Goal: Navigation & Orientation: Find specific page/section

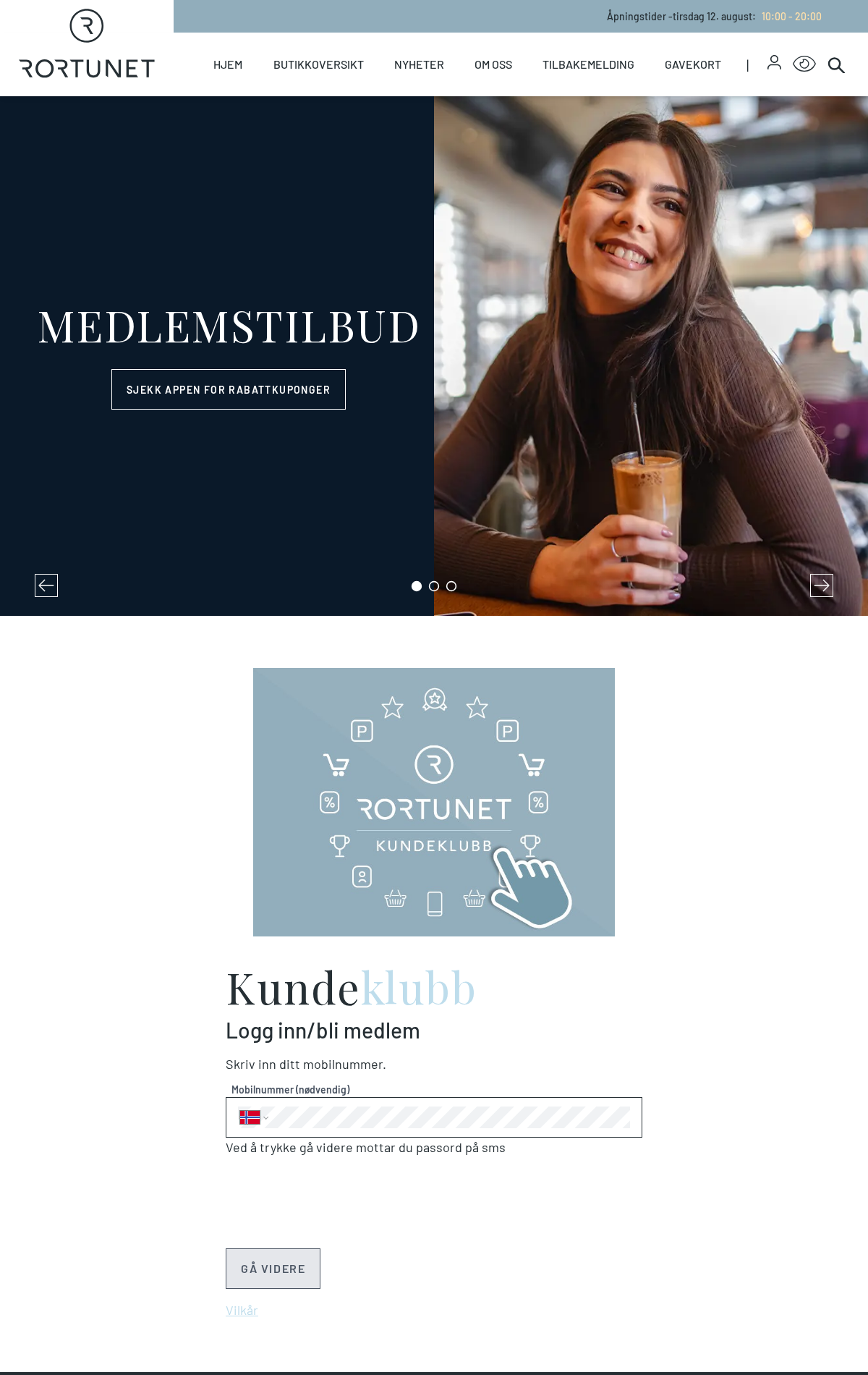
select select "NO"
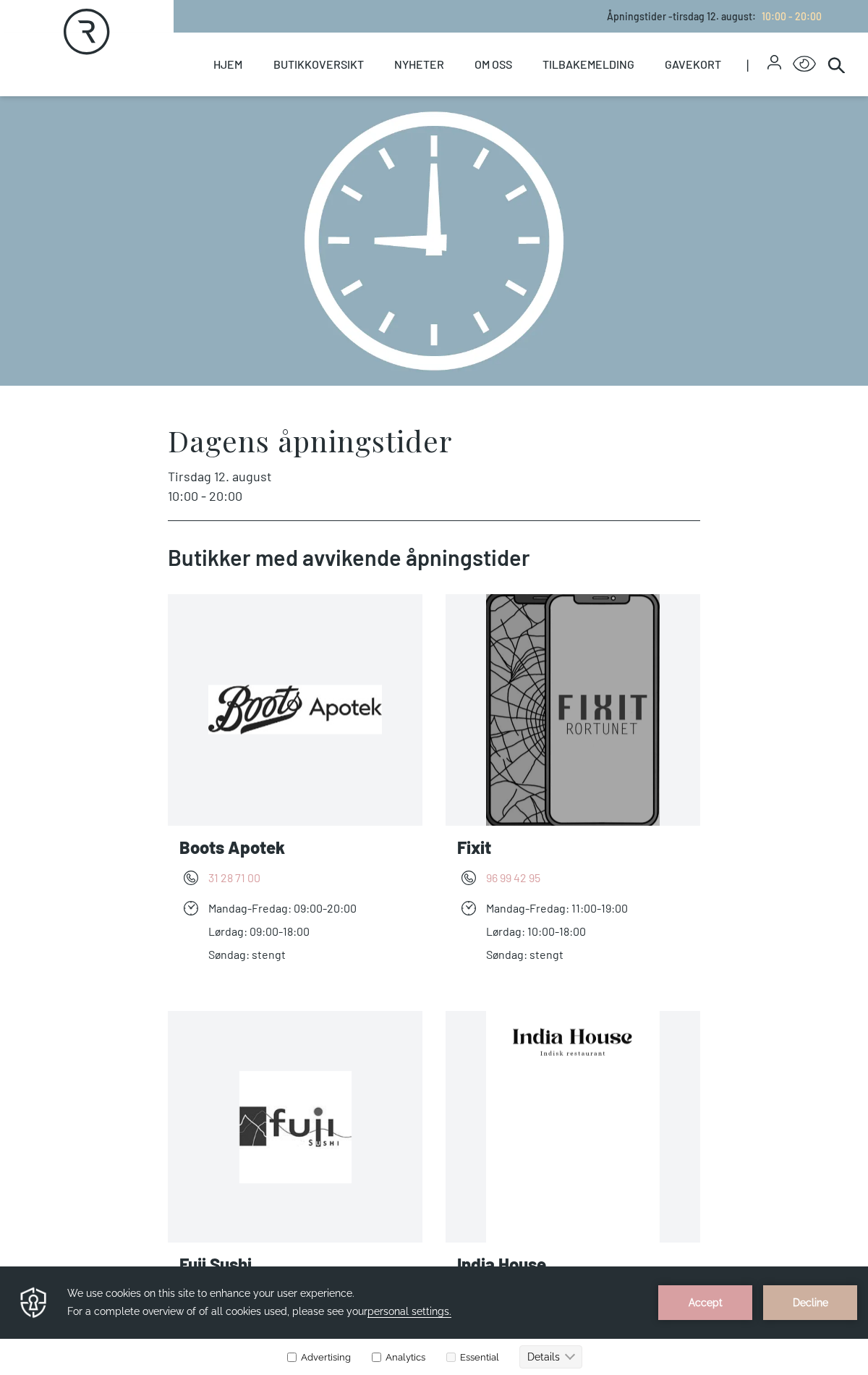
scroll to position [4034, 0]
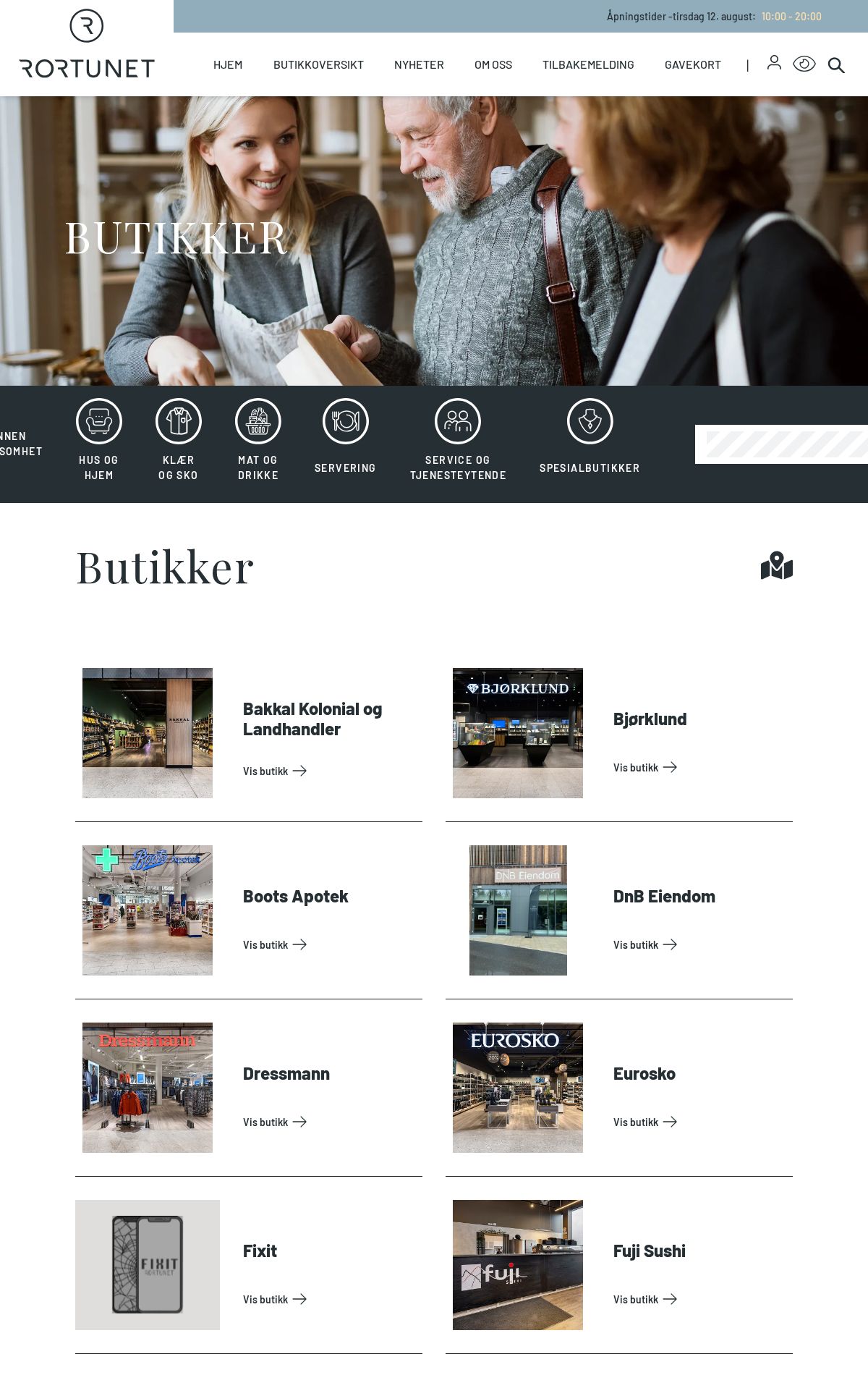
scroll to position [4045, 0]
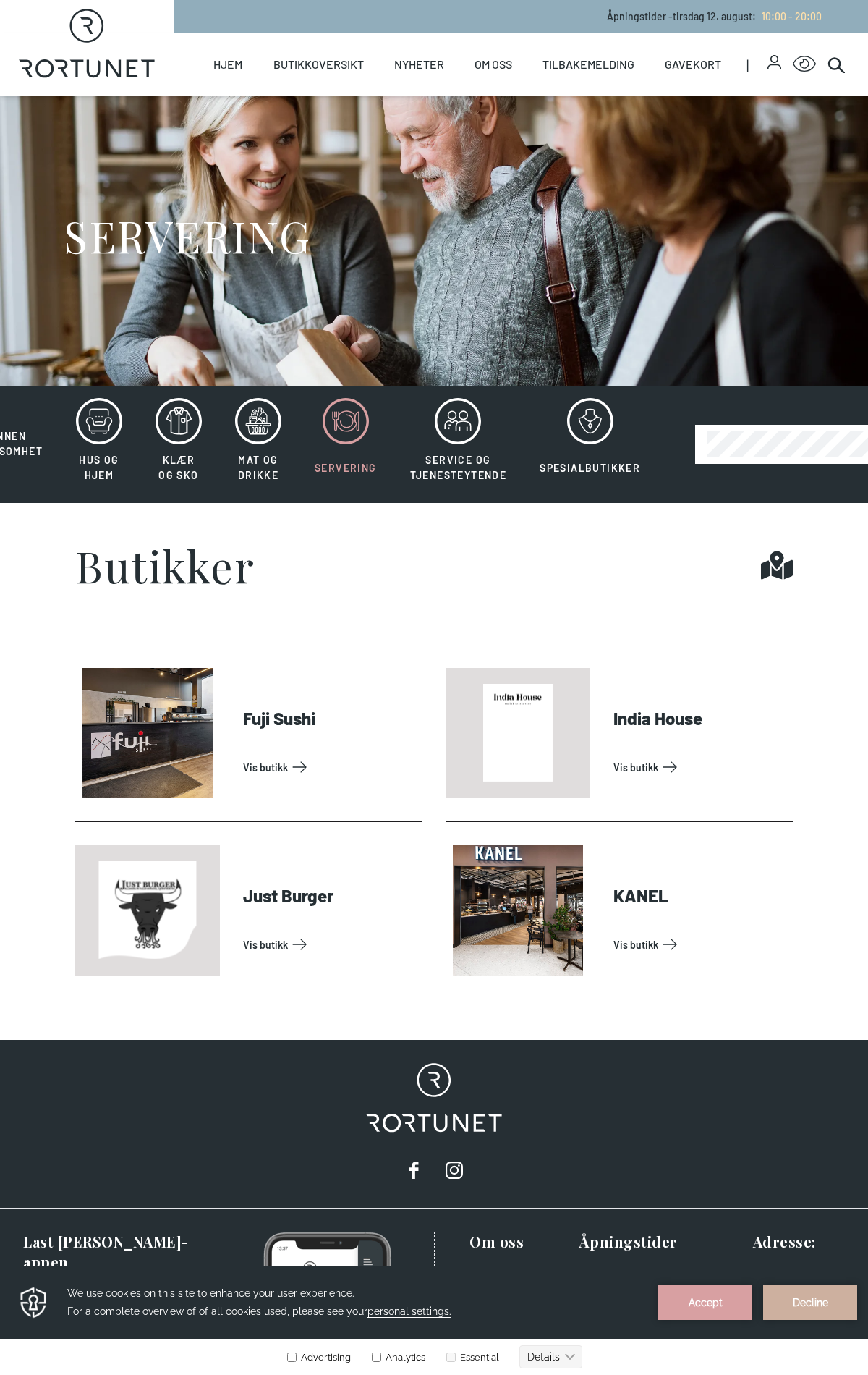
scroll to position [145, 0]
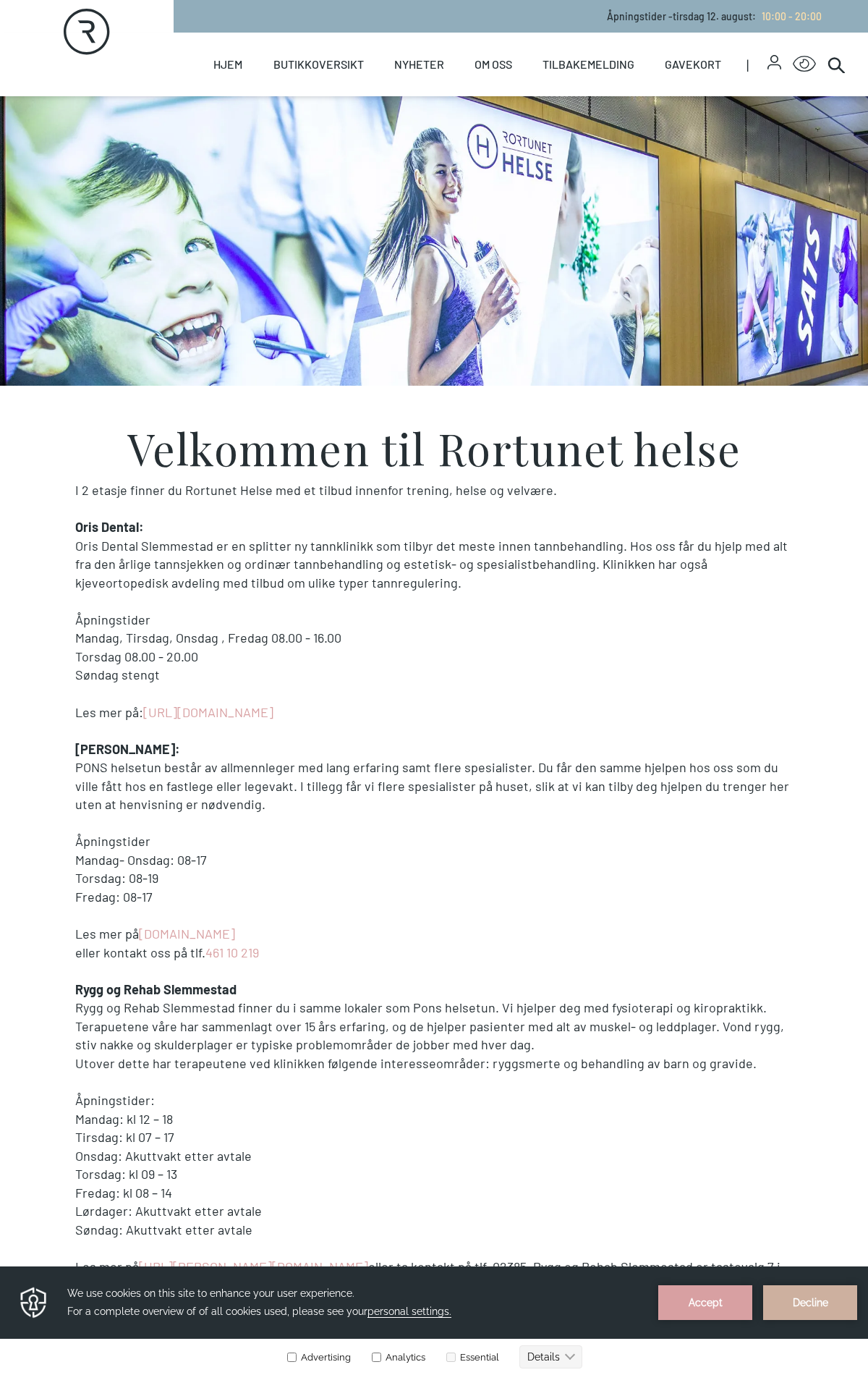
scroll to position [625, 0]
